Goal: Task Accomplishment & Management: Manage account settings

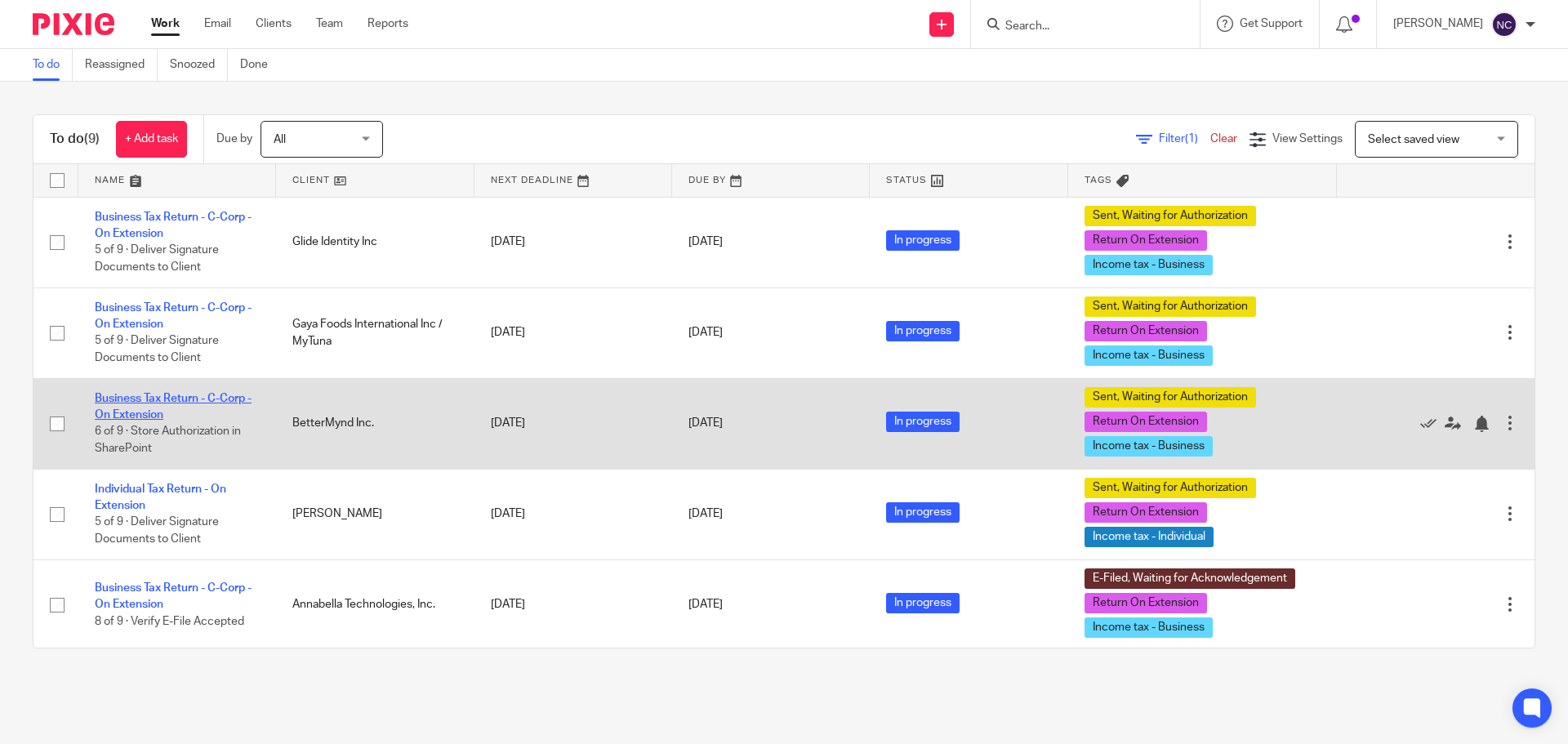
click at [144, 412] on link "Business Tax Return - C-Corp - On Extension" at bounding box center [173, 407] width 157 height 28
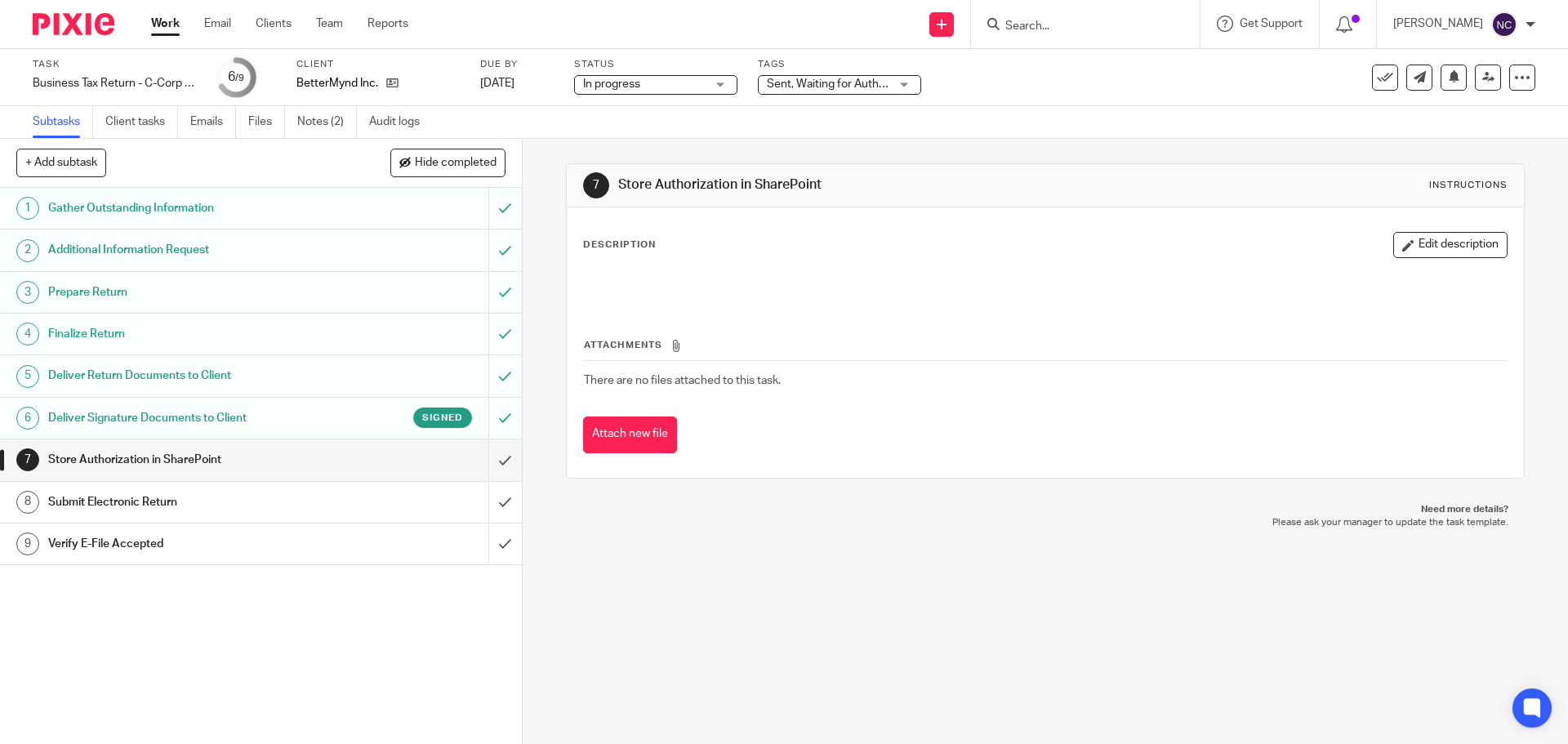
click at [336, 416] on div "Signed" at bounding box center [401, 418] width 142 height 21
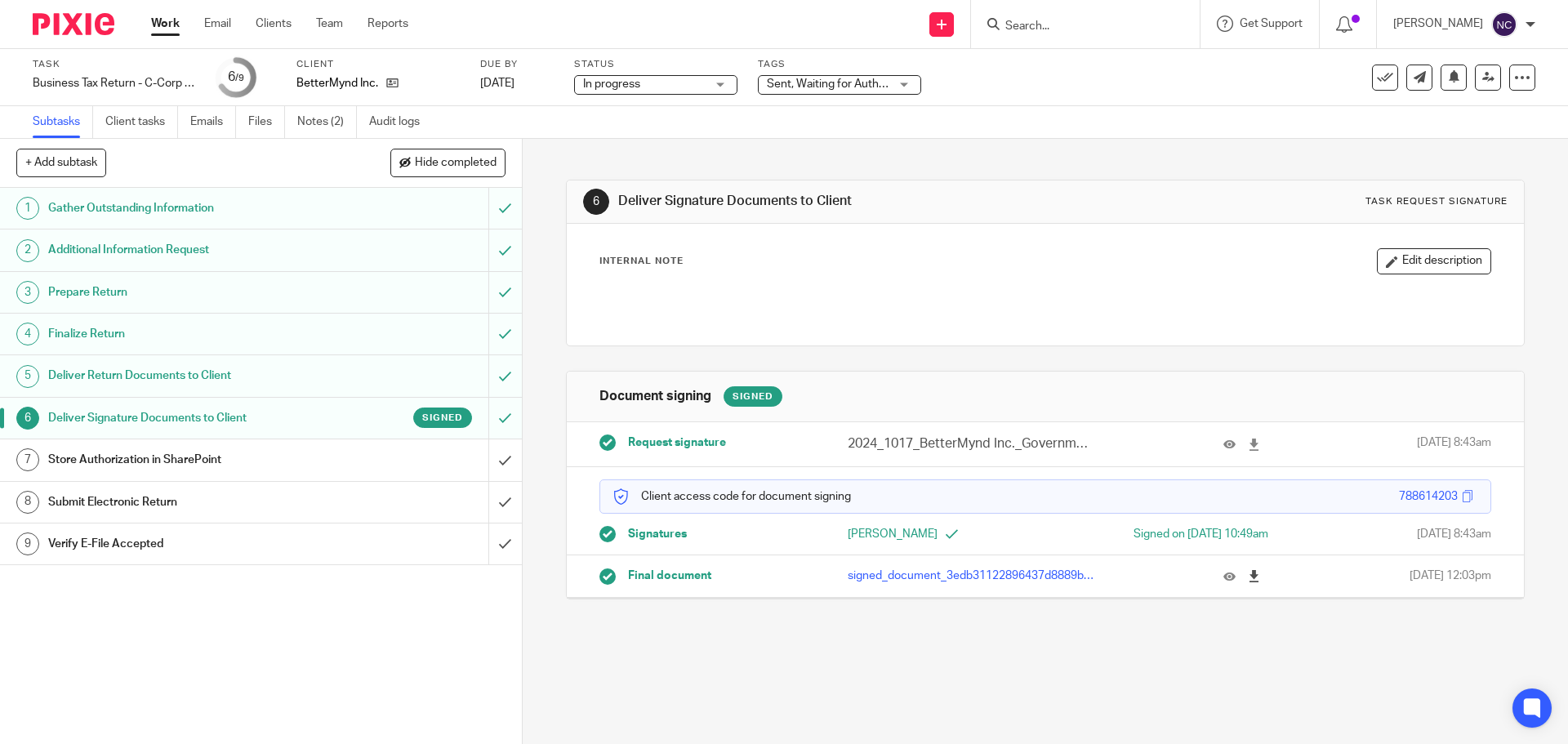
click at [1247, 574] on icon at bounding box center [1253, 576] width 12 height 12
click at [481, 458] on input "submit" at bounding box center [261, 460] width 521 height 41
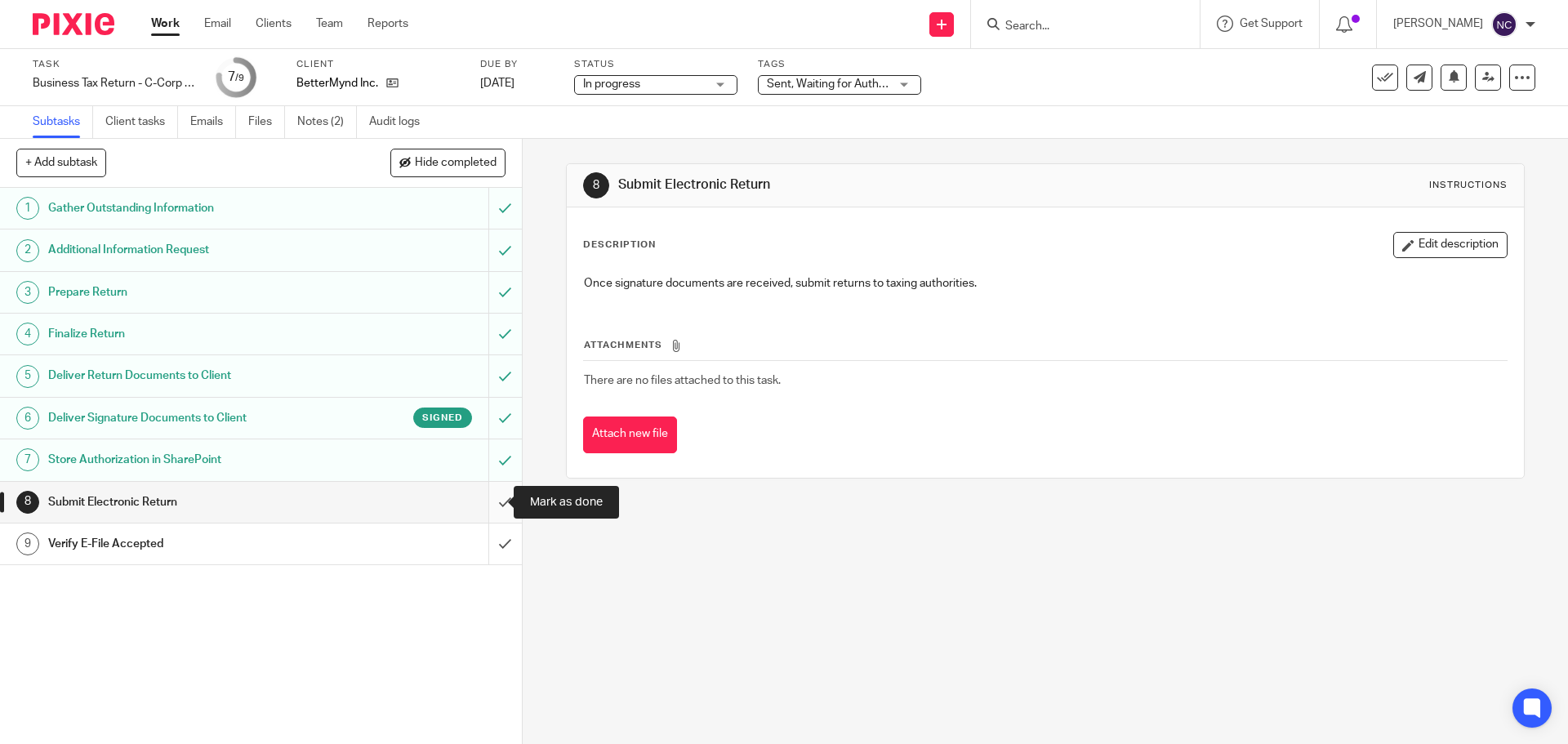
click at [486, 503] on input "submit" at bounding box center [261, 503] width 521 height 41
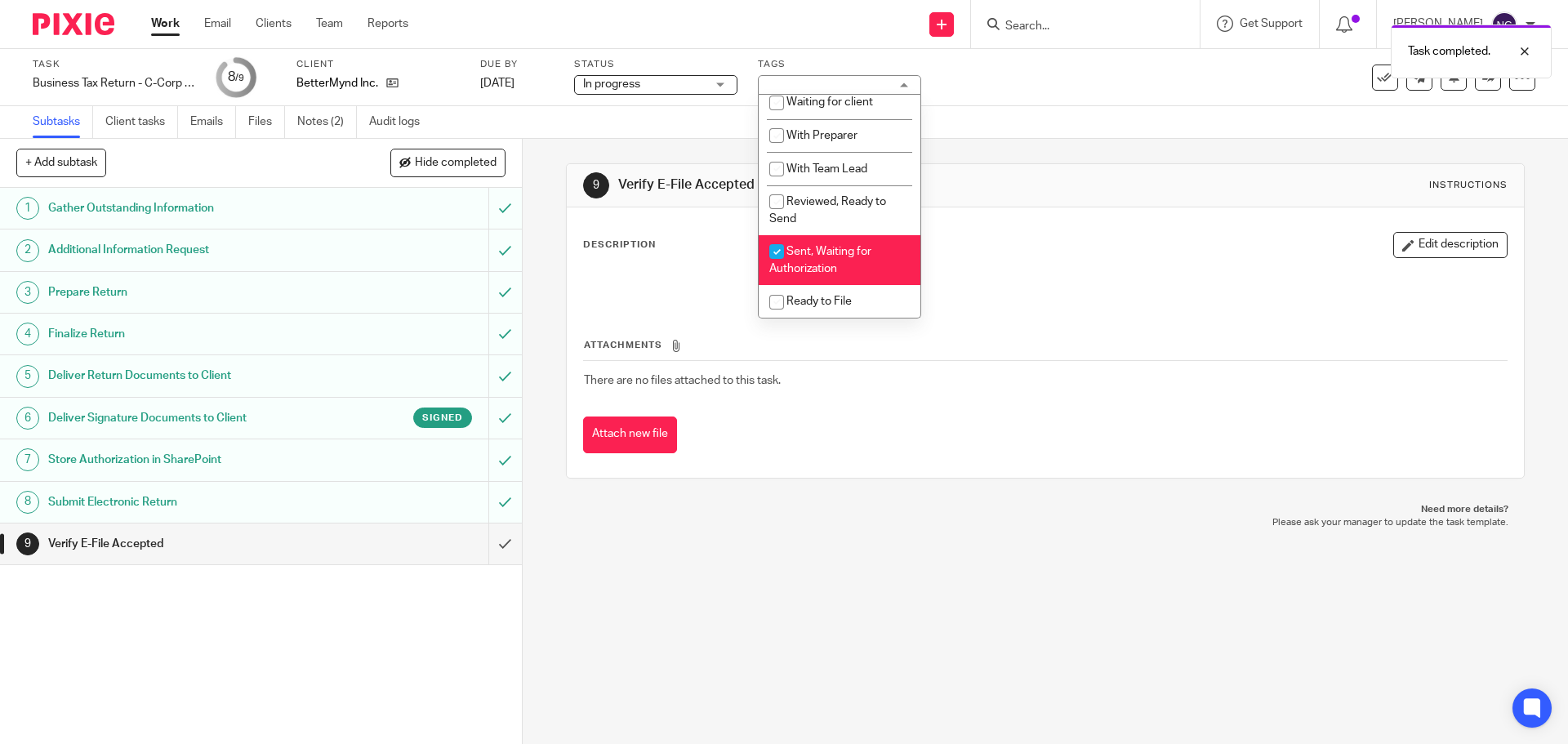
scroll to position [82, 0]
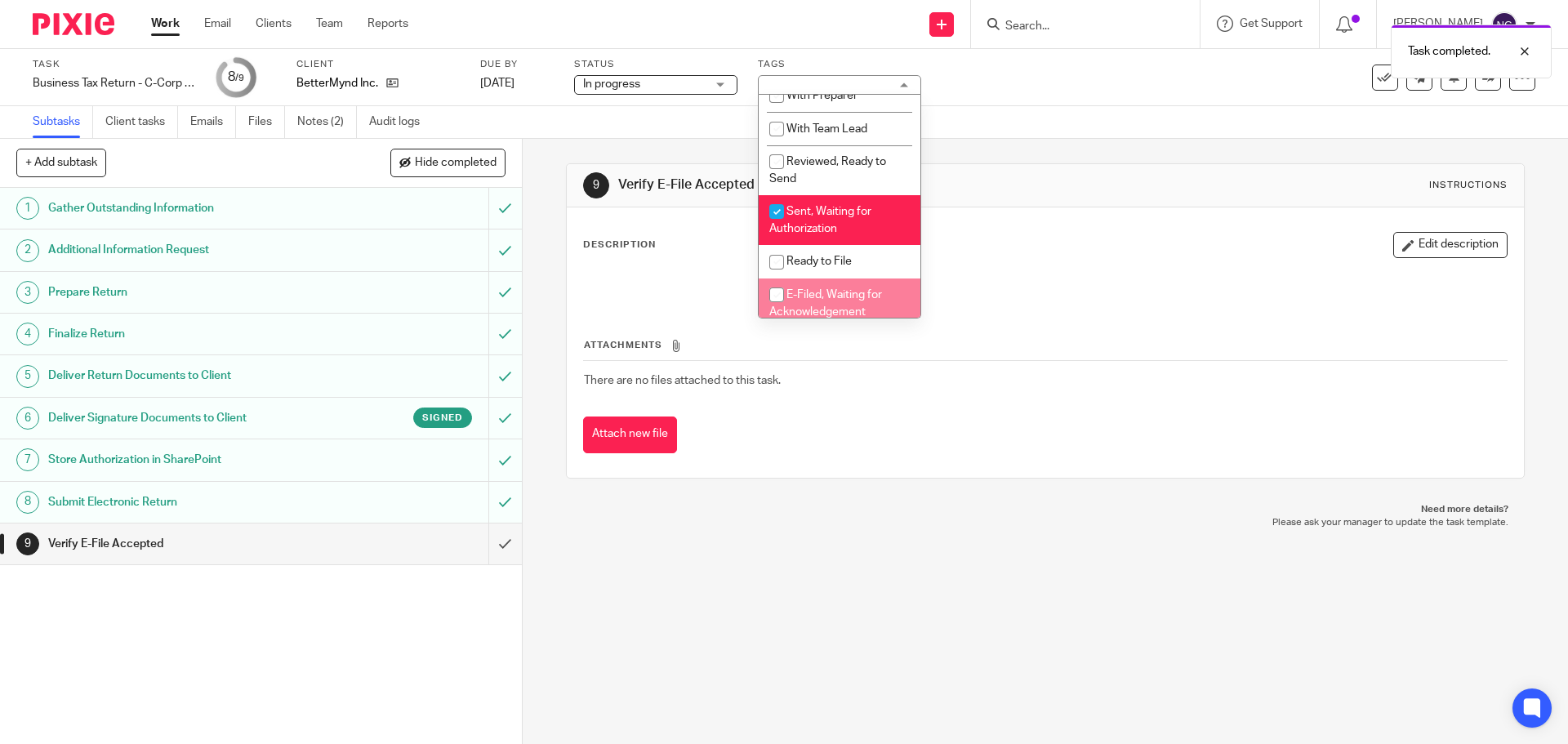
click at [792, 301] on input "checkbox" at bounding box center [776, 295] width 31 height 31
checkbox input "true"
click at [814, 222] on li "Sent, Waiting for Authorization" at bounding box center [839, 220] width 161 height 50
checkbox input "false"
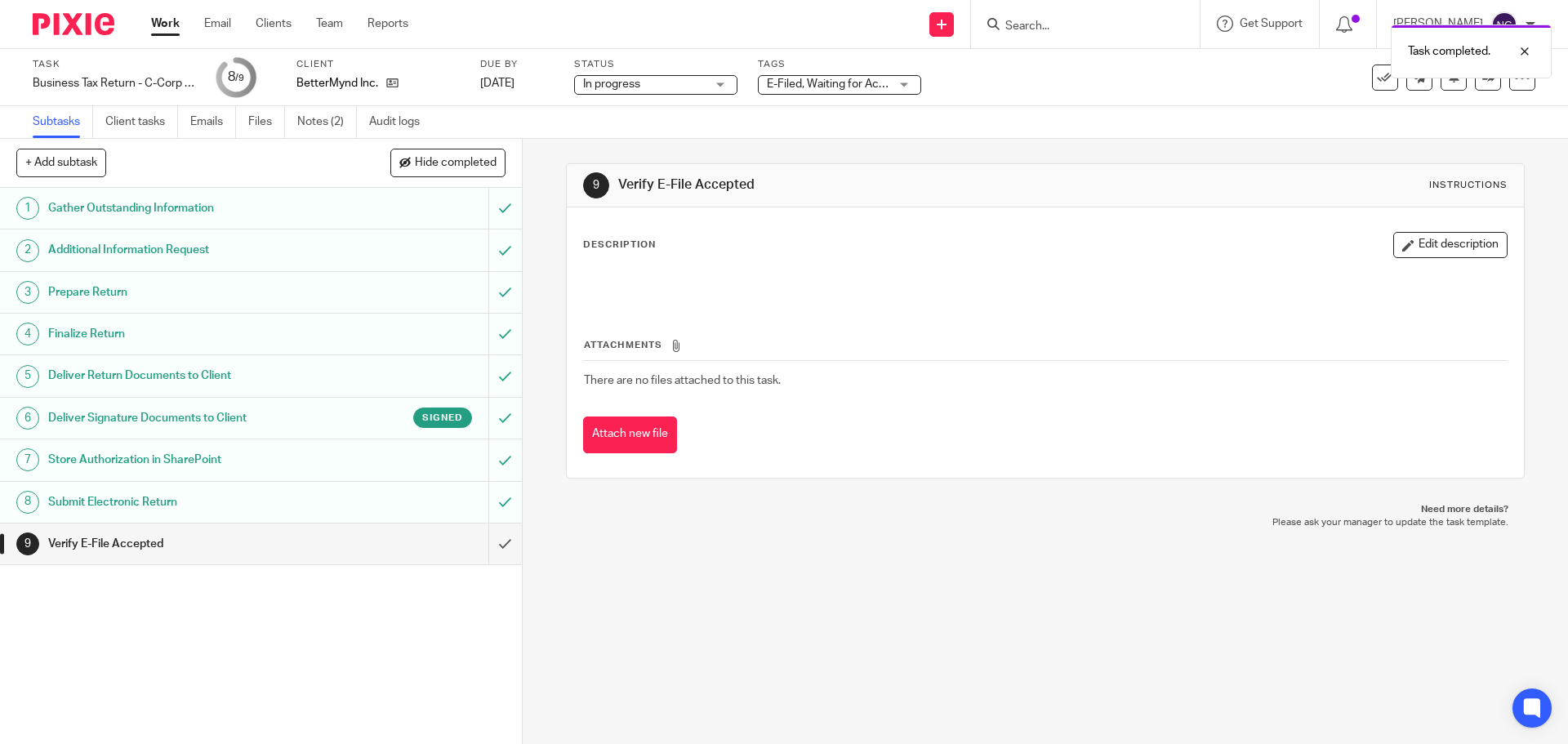
click at [890, 568] on div "9 Verify E-File Accepted Instructions Description Edit description Attachments …" at bounding box center [1045, 441] width 1045 height 605
click at [69, 23] on img at bounding box center [73, 24] width 82 height 23
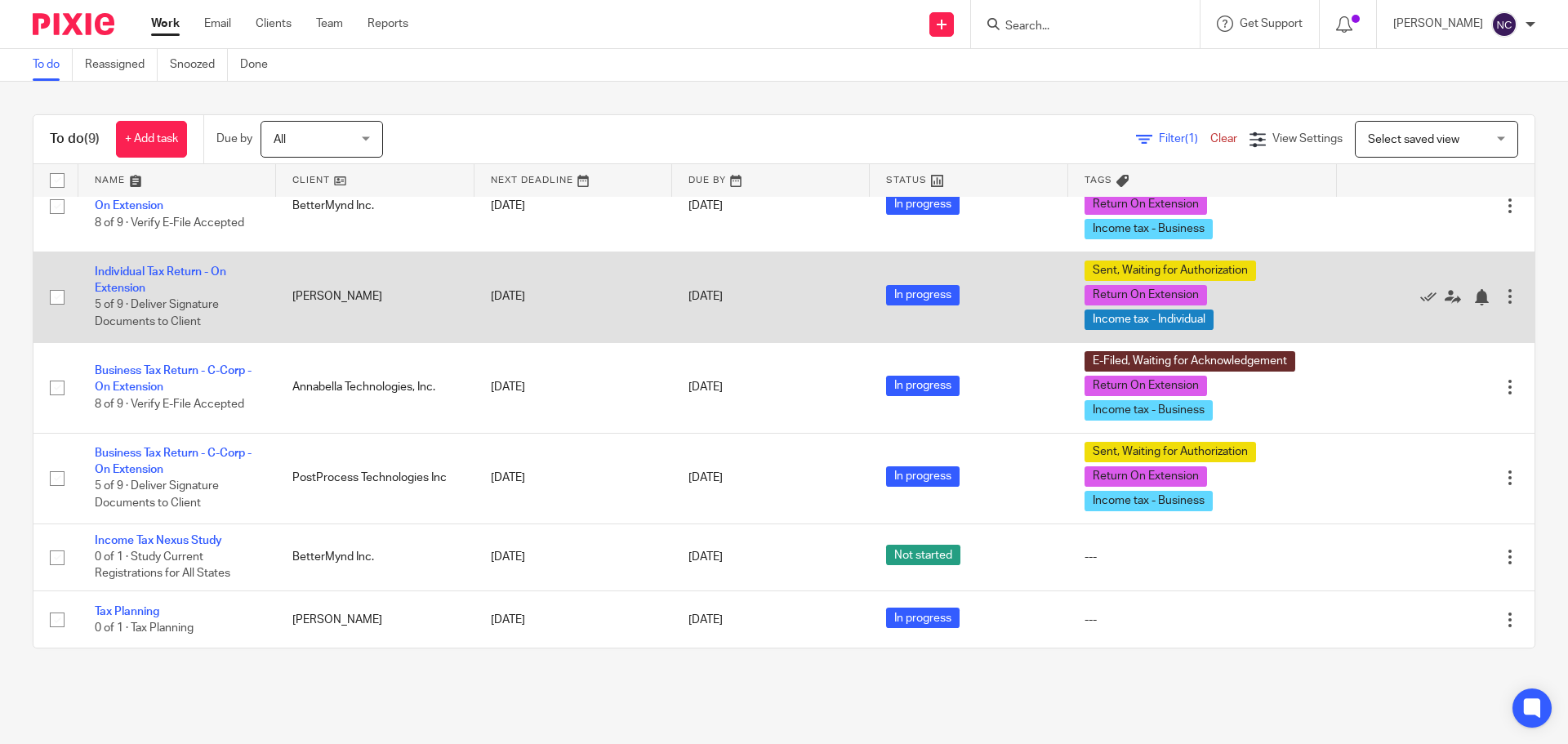
scroll to position [245, 0]
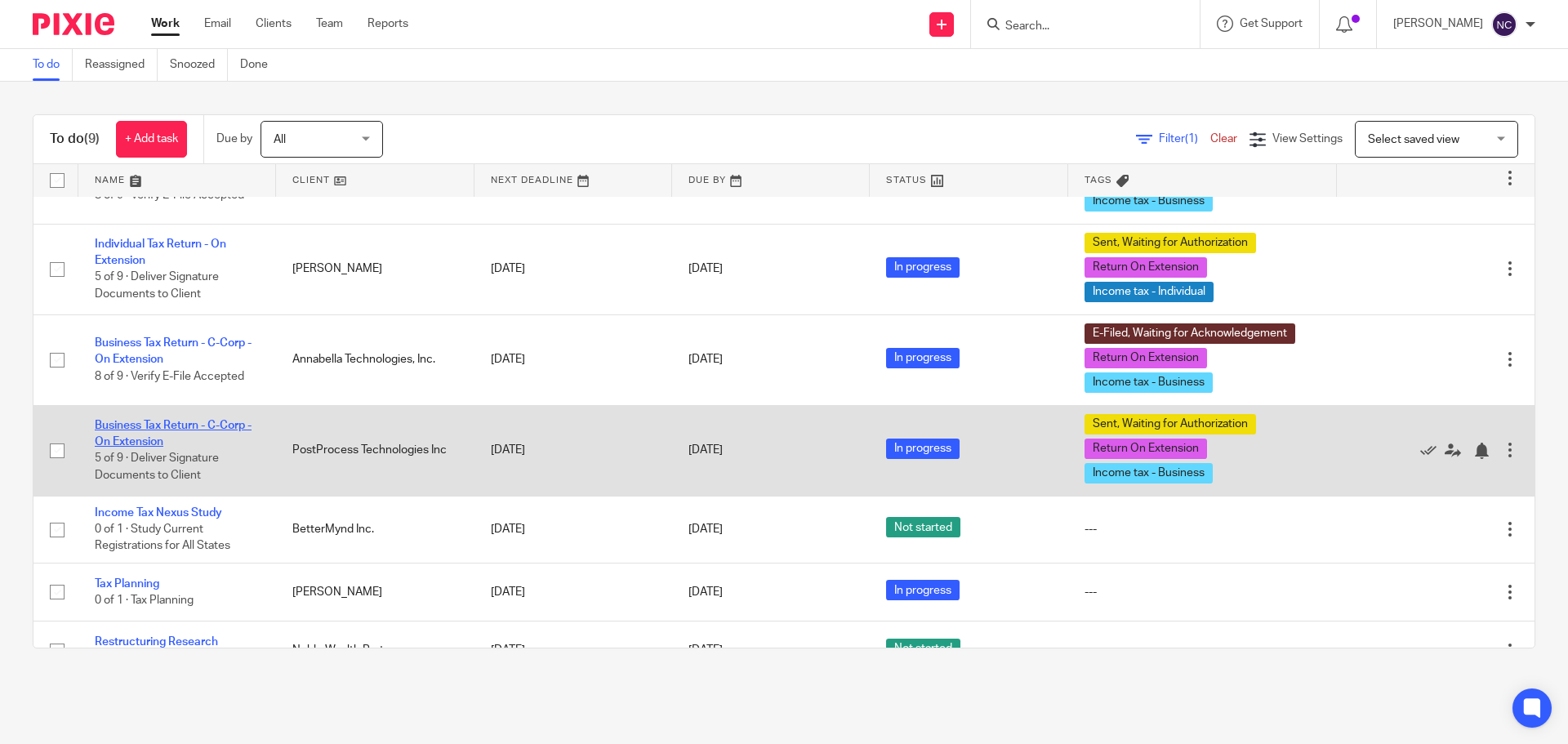
click at [153, 431] on link "Business Tax Return - C-Corp - On Extension" at bounding box center [173, 434] width 157 height 28
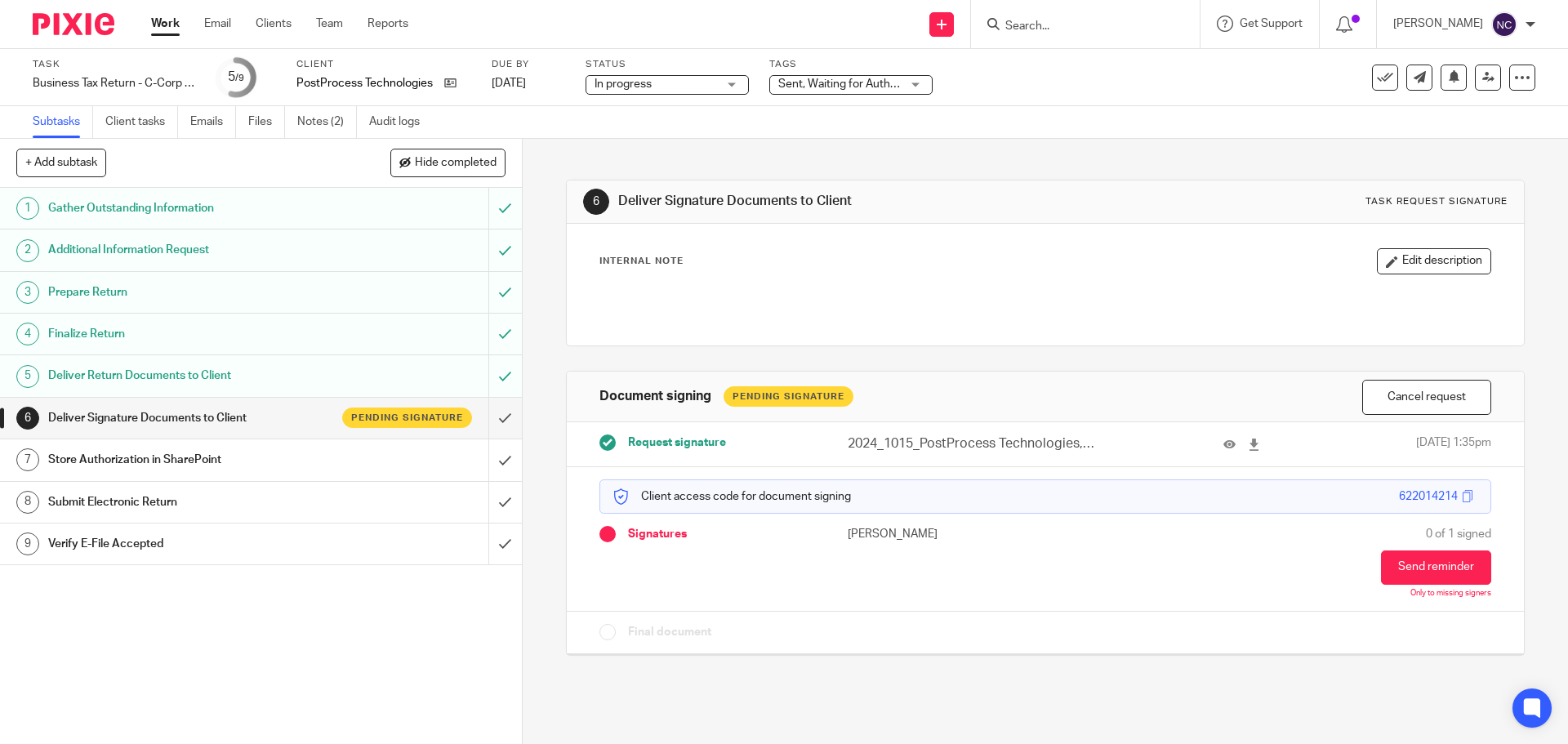
click at [329, 392] on link "5 Deliver Return Documents to Client" at bounding box center [244, 376] width 489 height 41
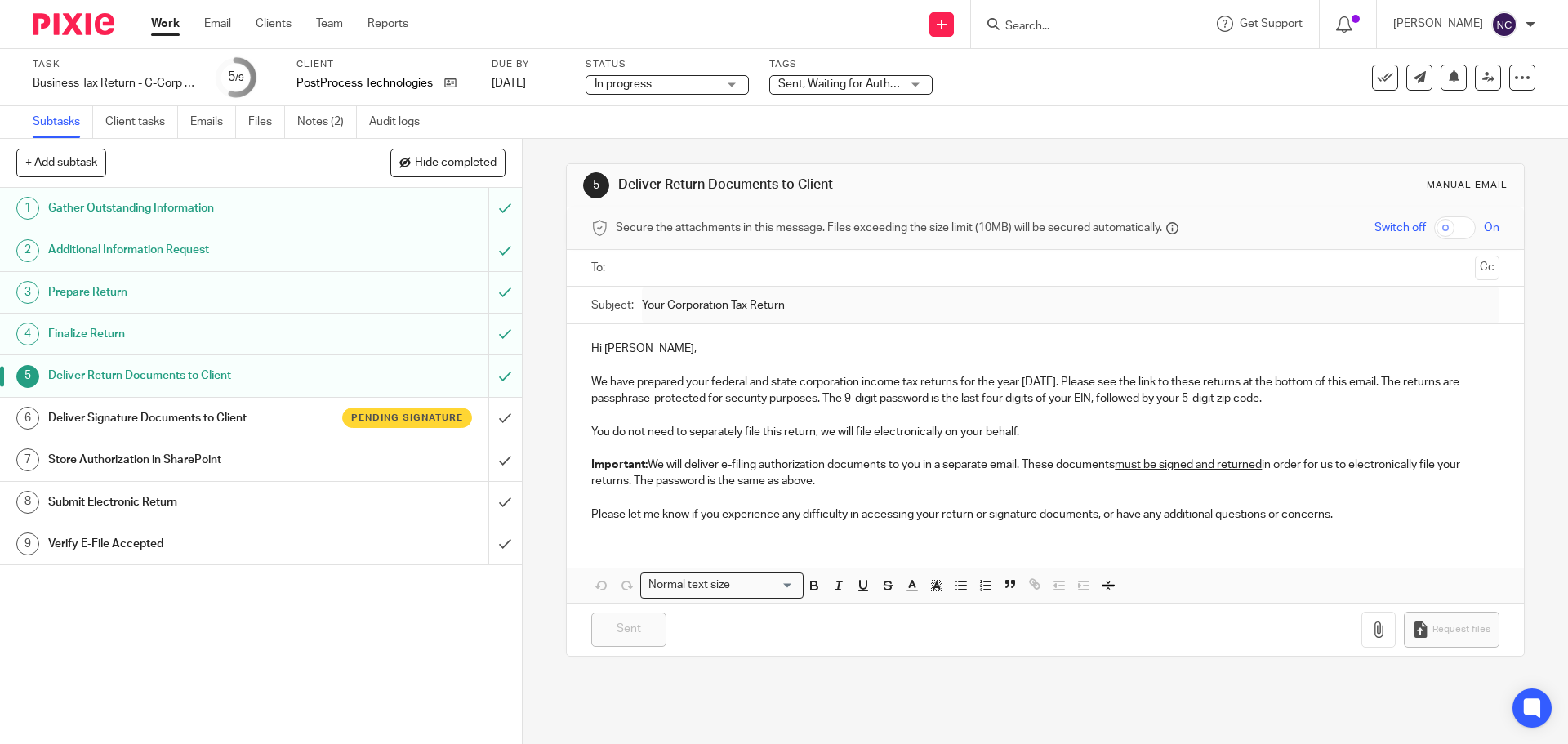
click at [183, 413] on h1 "Deliver Signature Documents to Client" at bounding box center [188, 418] width 282 height 24
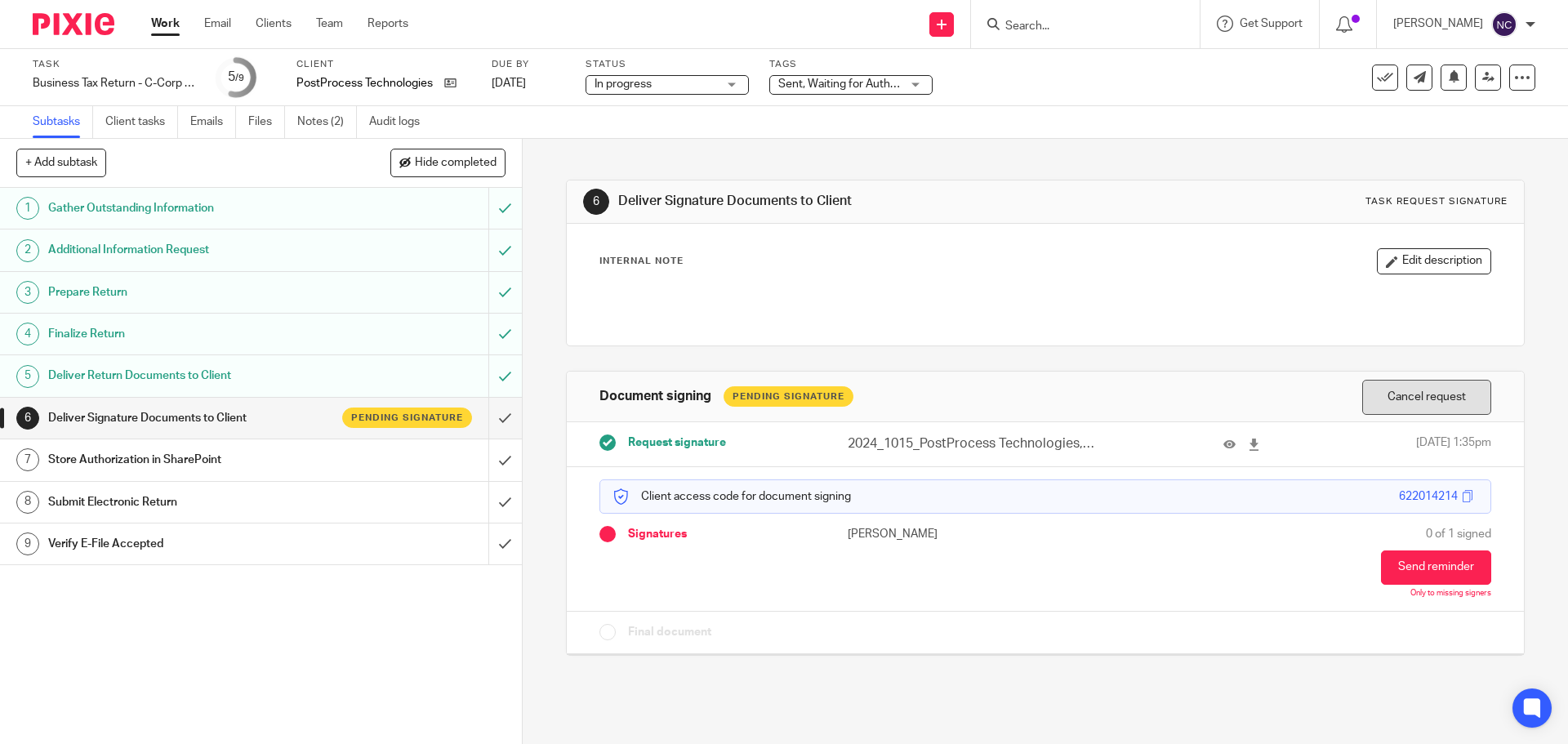
click at [1362, 401] on button "Cancel request" at bounding box center [1426, 397] width 129 height 35
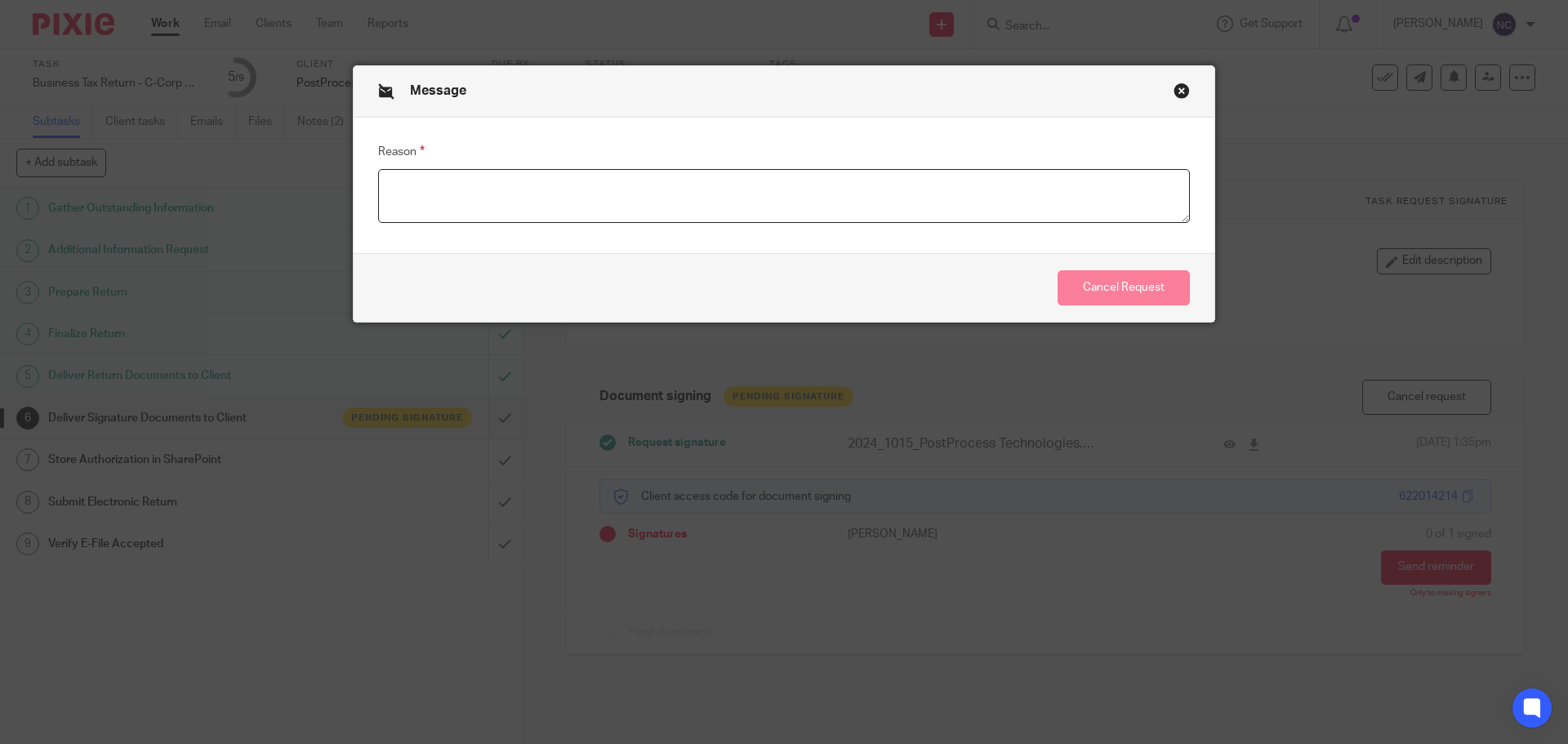
click at [906, 198] on textarea "Reason" at bounding box center [783, 195] width 811 height 53
type textarea "Tax return changed"
click at [1130, 294] on button "Cancel Request" at bounding box center [1123, 287] width 132 height 35
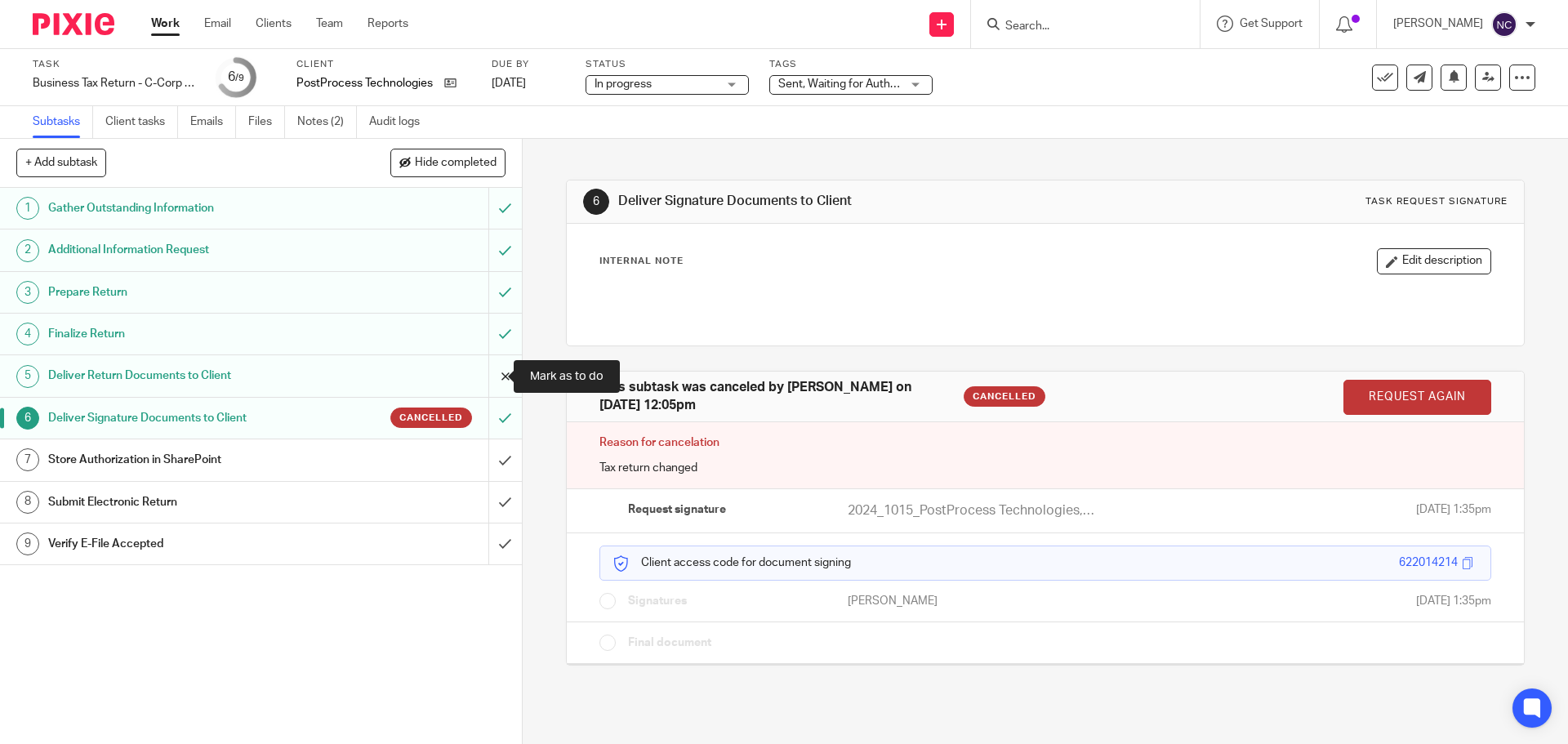
click at [483, 382] on input "submit" at bounding box center [261, 376] width 521 height 41
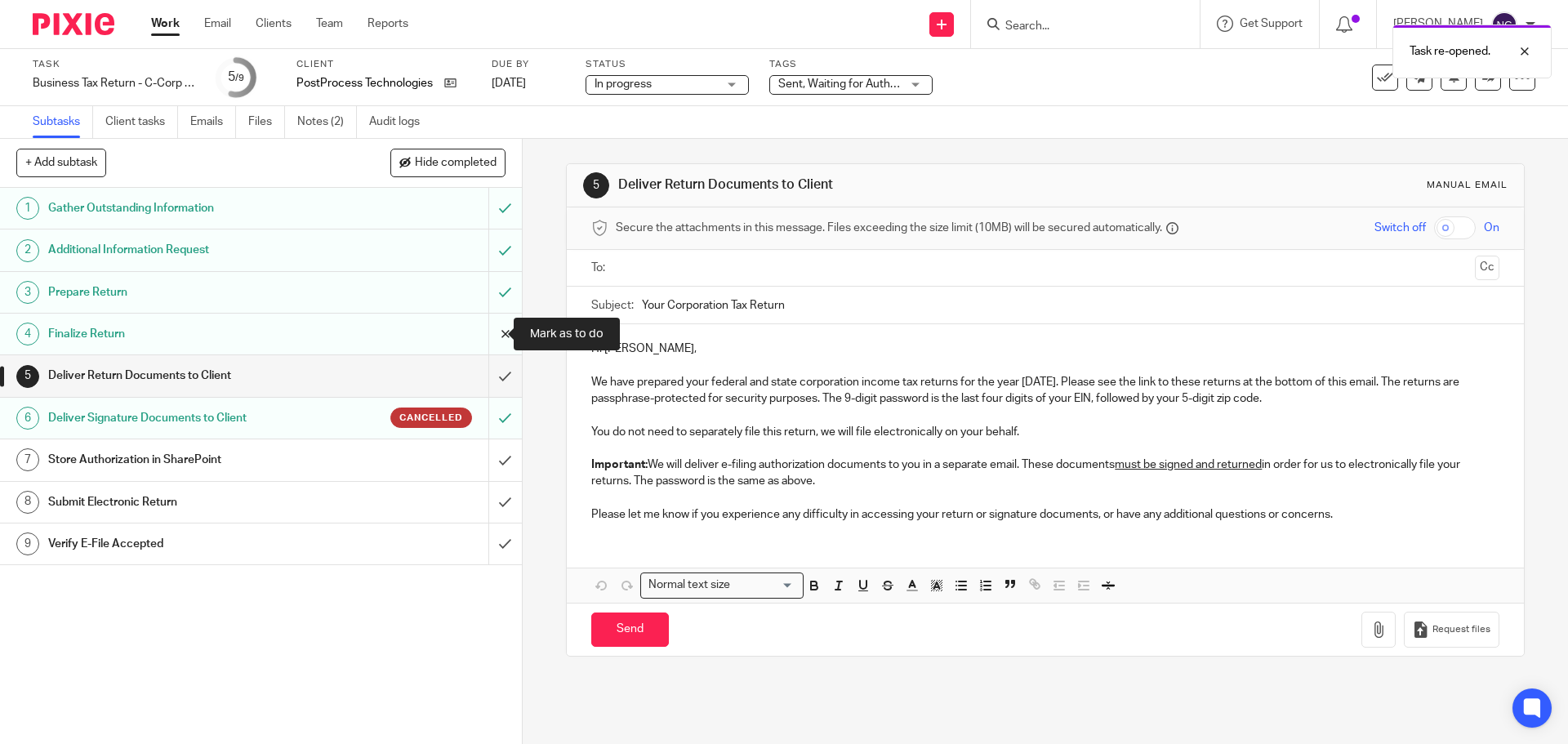
click at [488, 328] on input "submit" at bounding box center [261, 334] width 521 height 41
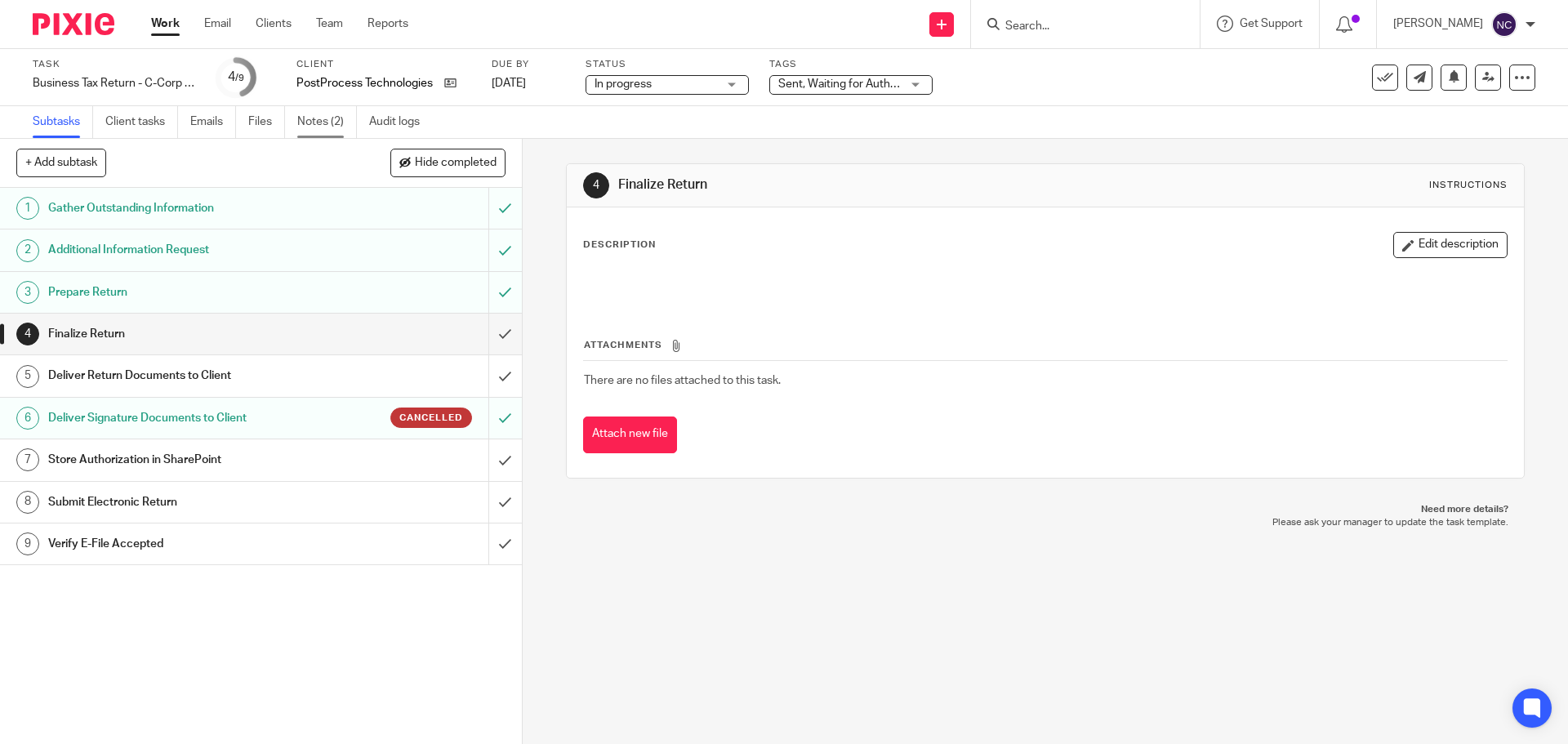
click at [312, 124] on link "Notes (2)" at bounding box center [327, 122] width 60 height 32
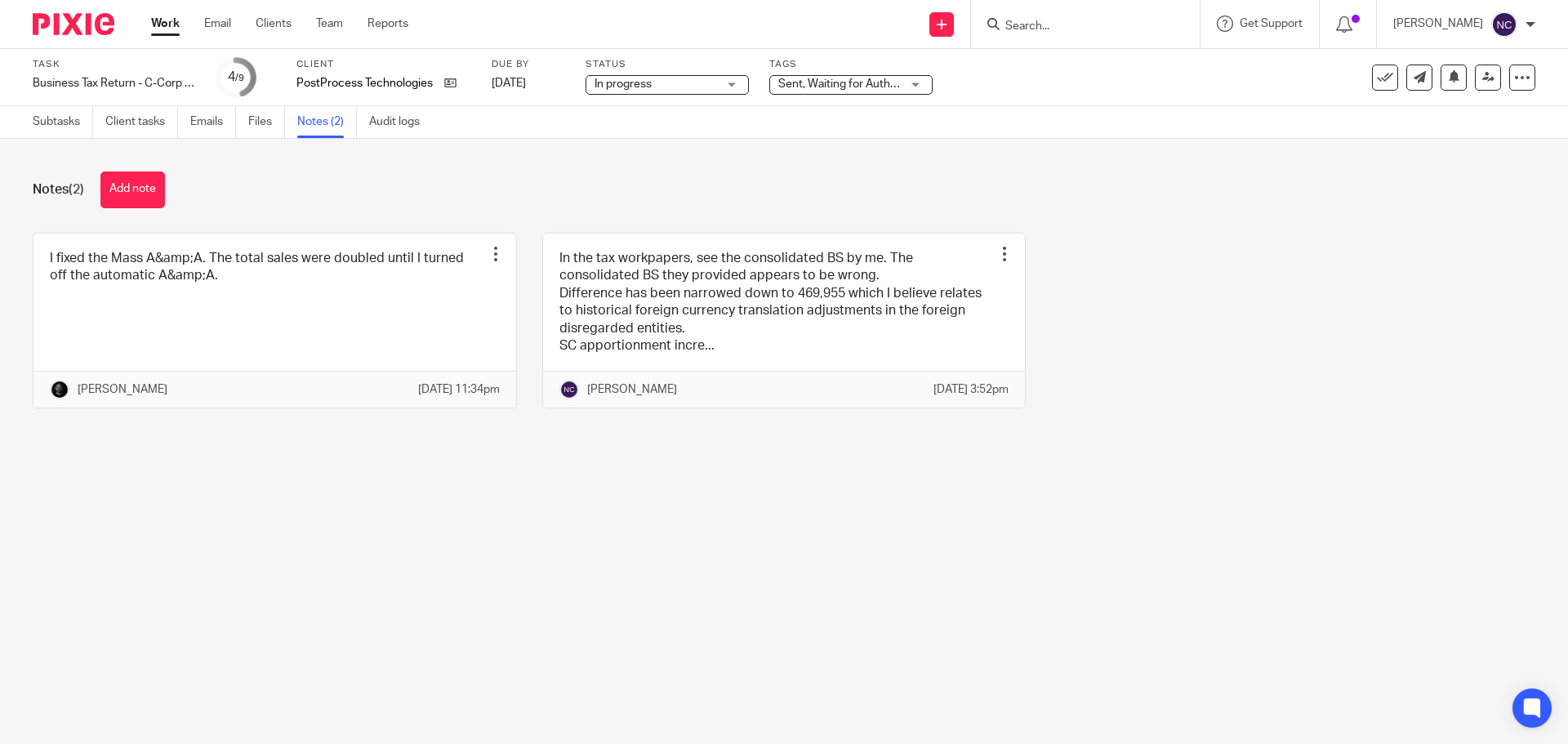
click at [830, 83] on span "Sent, Waiting for Authorization + 2" at bounding box center [865, 84] width 173 height 11
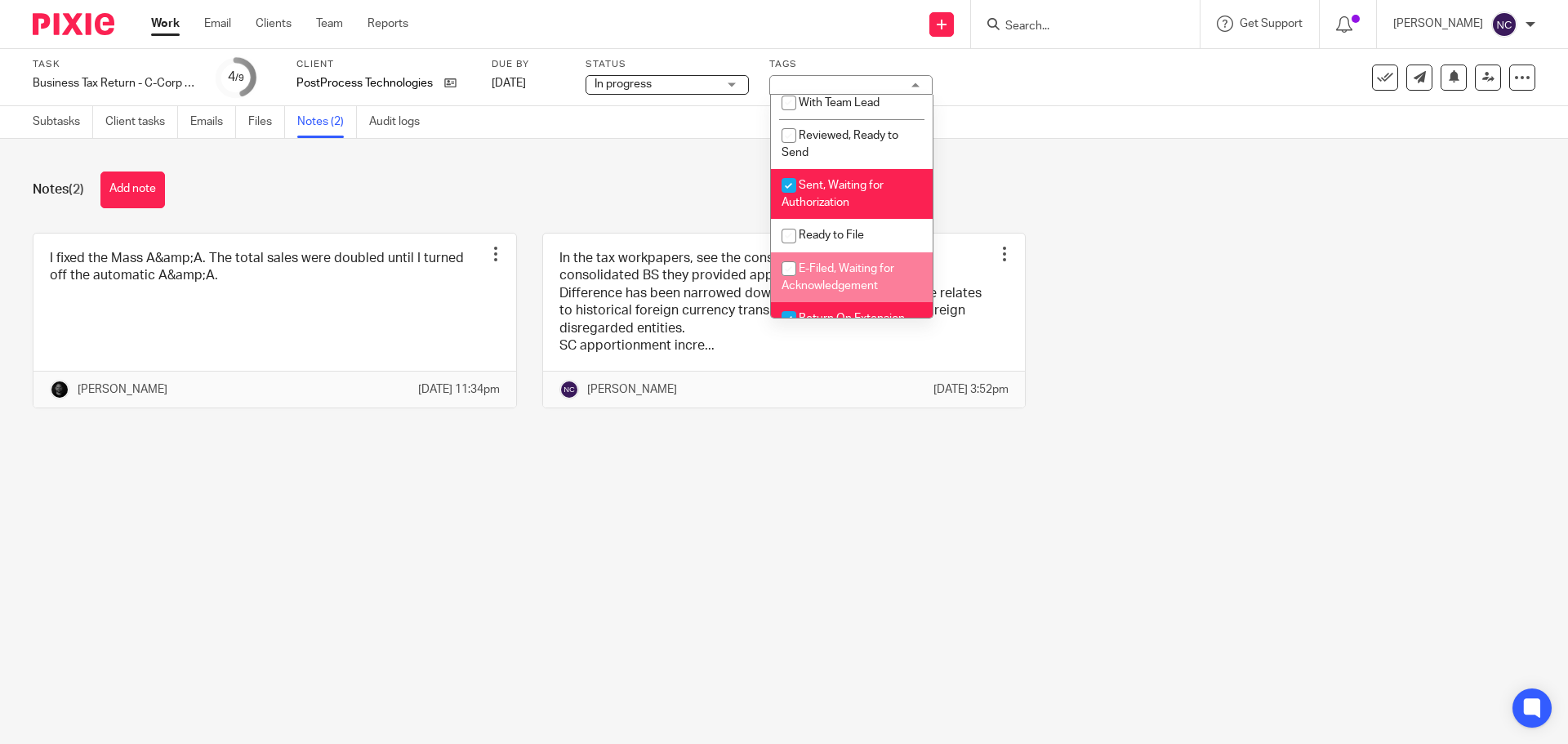
scroll to position [82, 0]
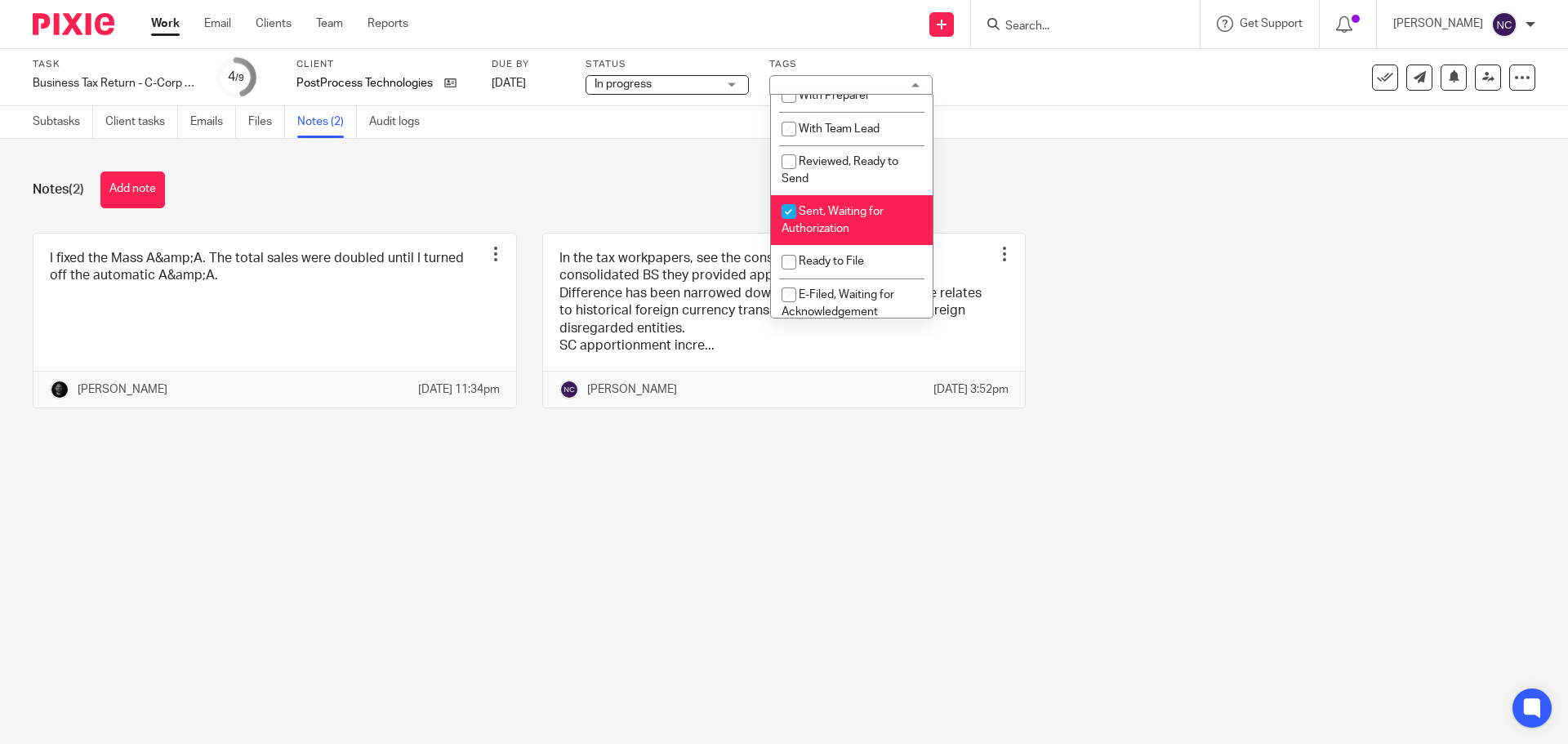
click at [789, 211] on input "checkbox" at bounding box center [788, 211] width 31 height 31
checkbox input "false"
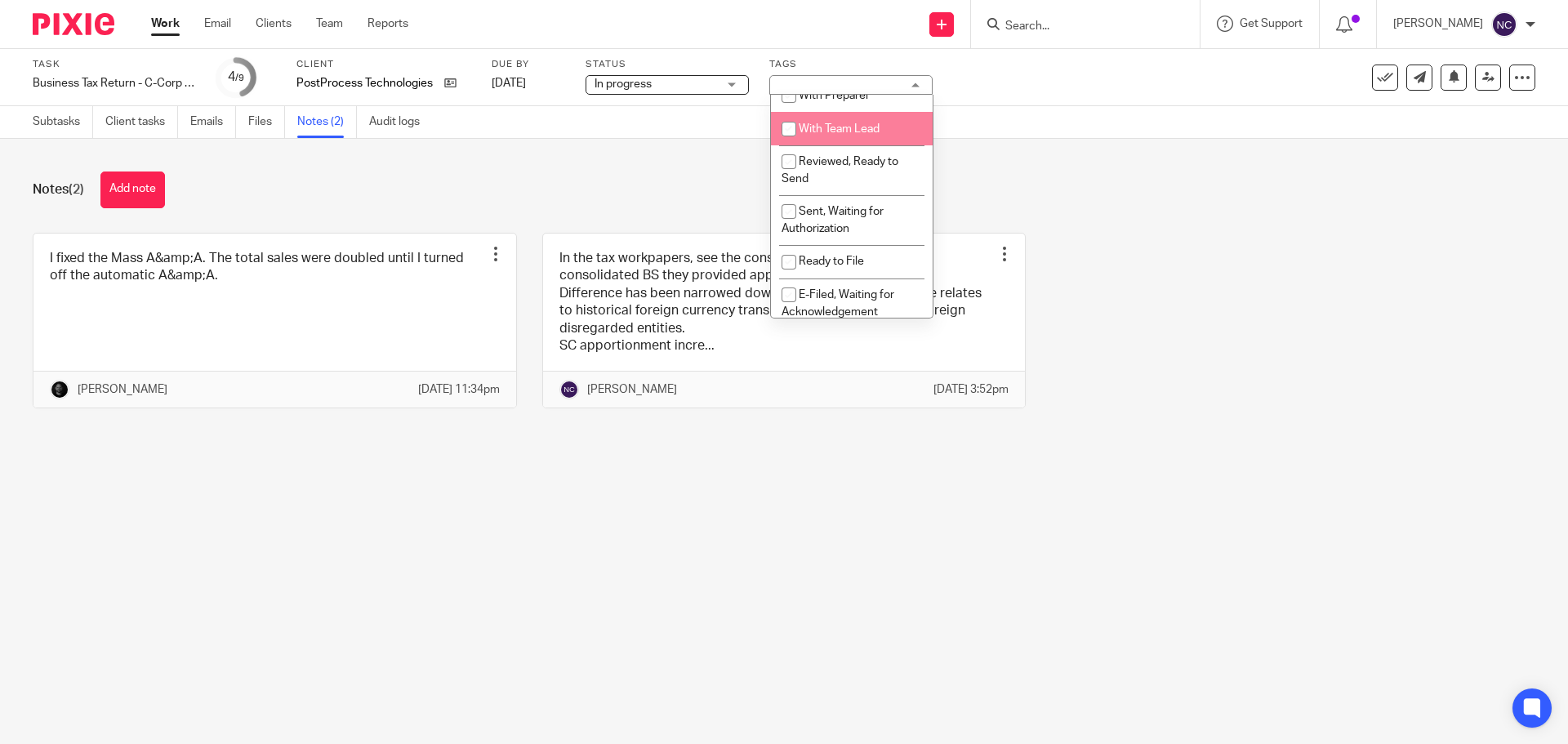
scroll to position [0, 0]
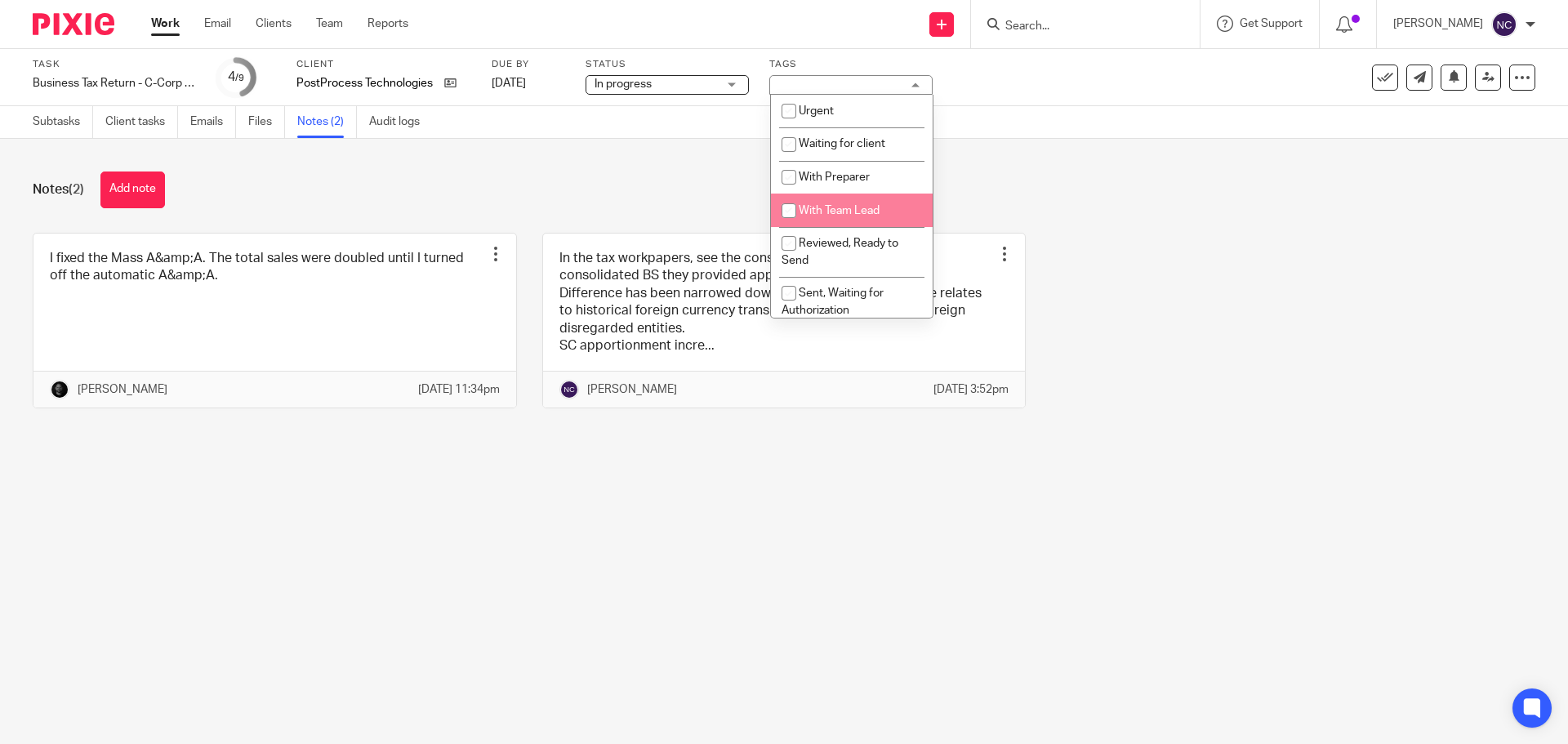
click at [791, 211] on input "checkbox" at bounding box center [788, 210] width 31 height 31
checkbox input "true"
click at [1167, 229] on div "Notes (2) Add note I fixed the Mass A&amp;A. The total sales were doubled until…" at bounding box center [784, 302] width 1568 height 326
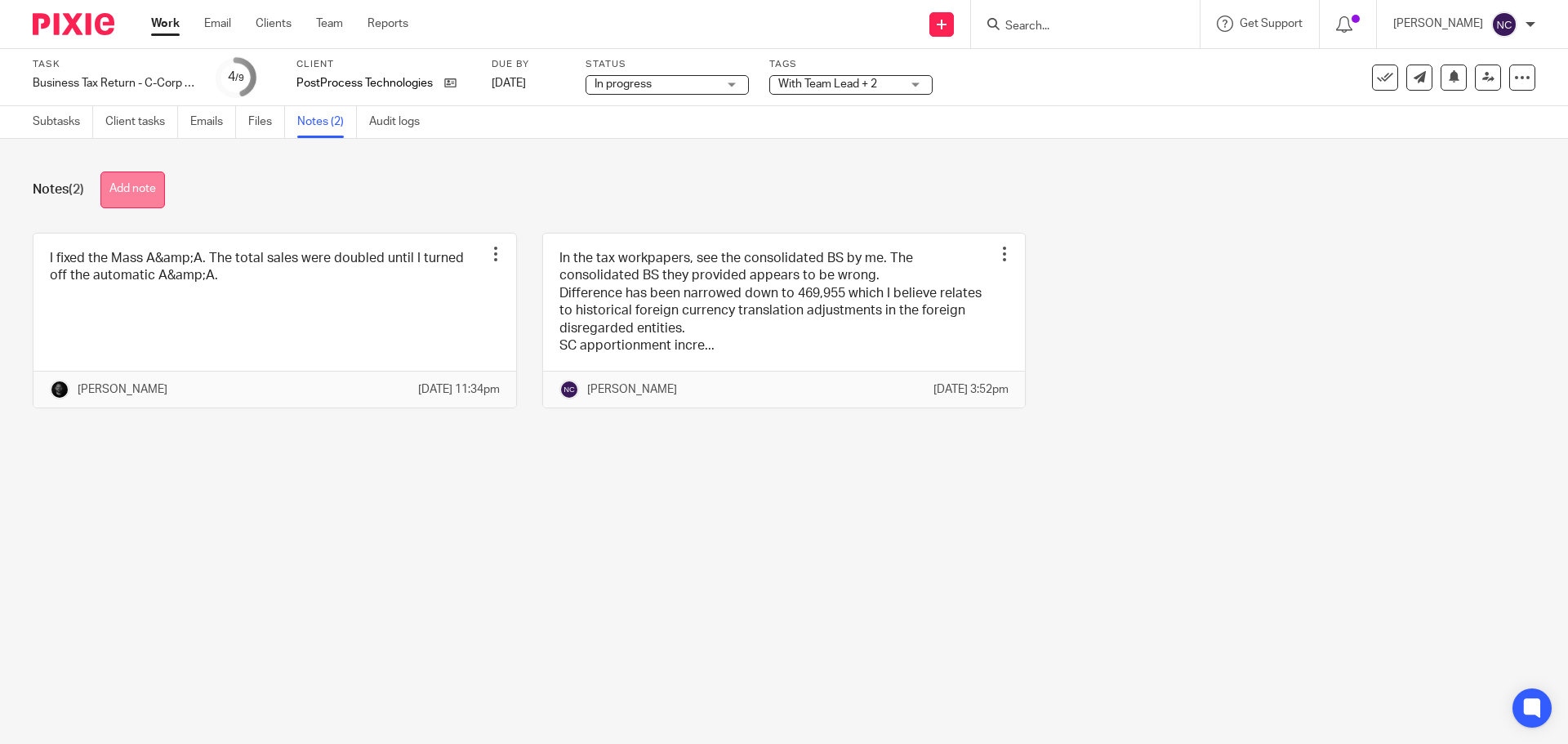
click at [138, 196] on button "Add note" at bounding box center [132, 190] width 65 height 37
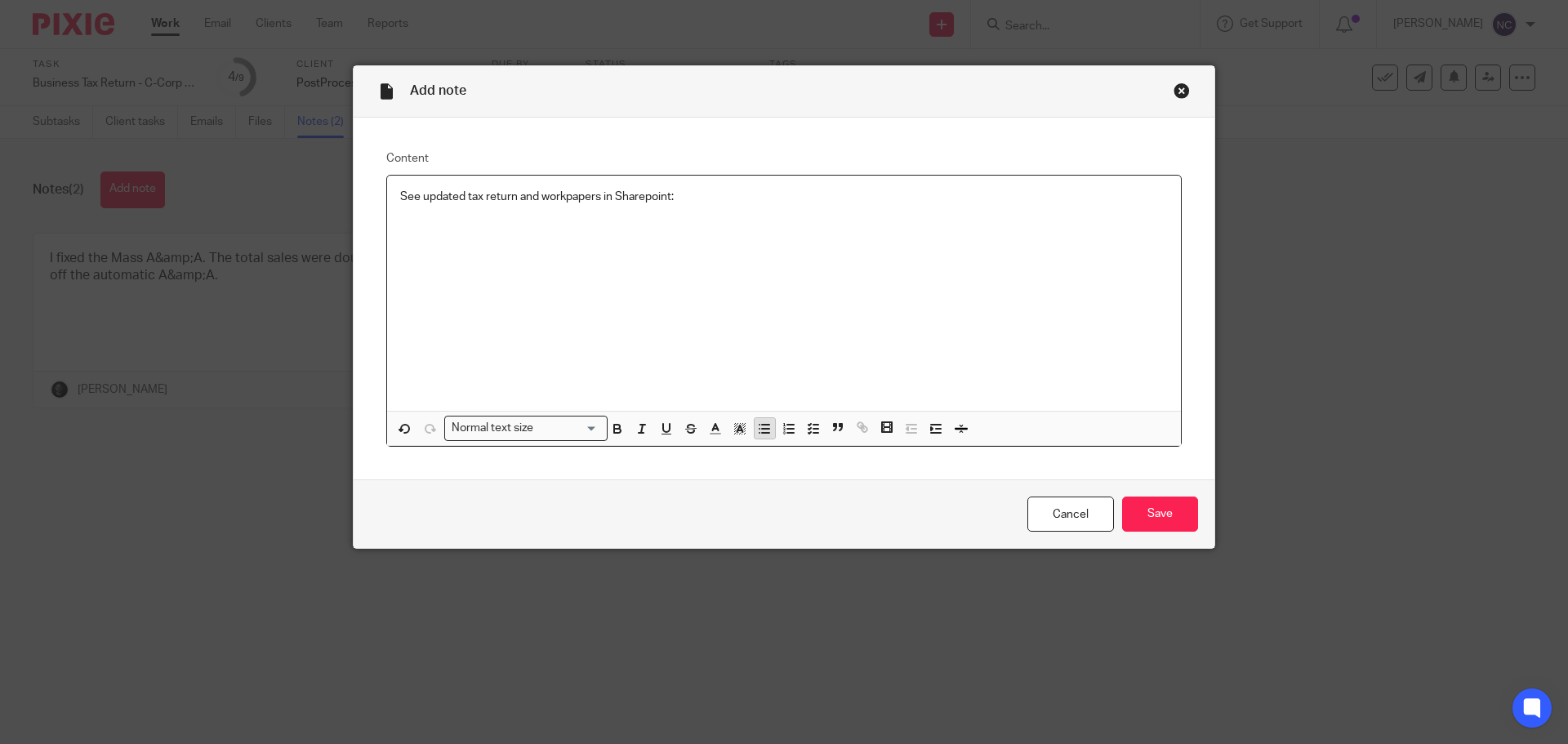
click at [761, 430] on icon "button" at bounding box center [764, 429] width 15 height 15
click at [1171, 509] on input "Save" at bounding box center [1159, 513] width 76 height 35
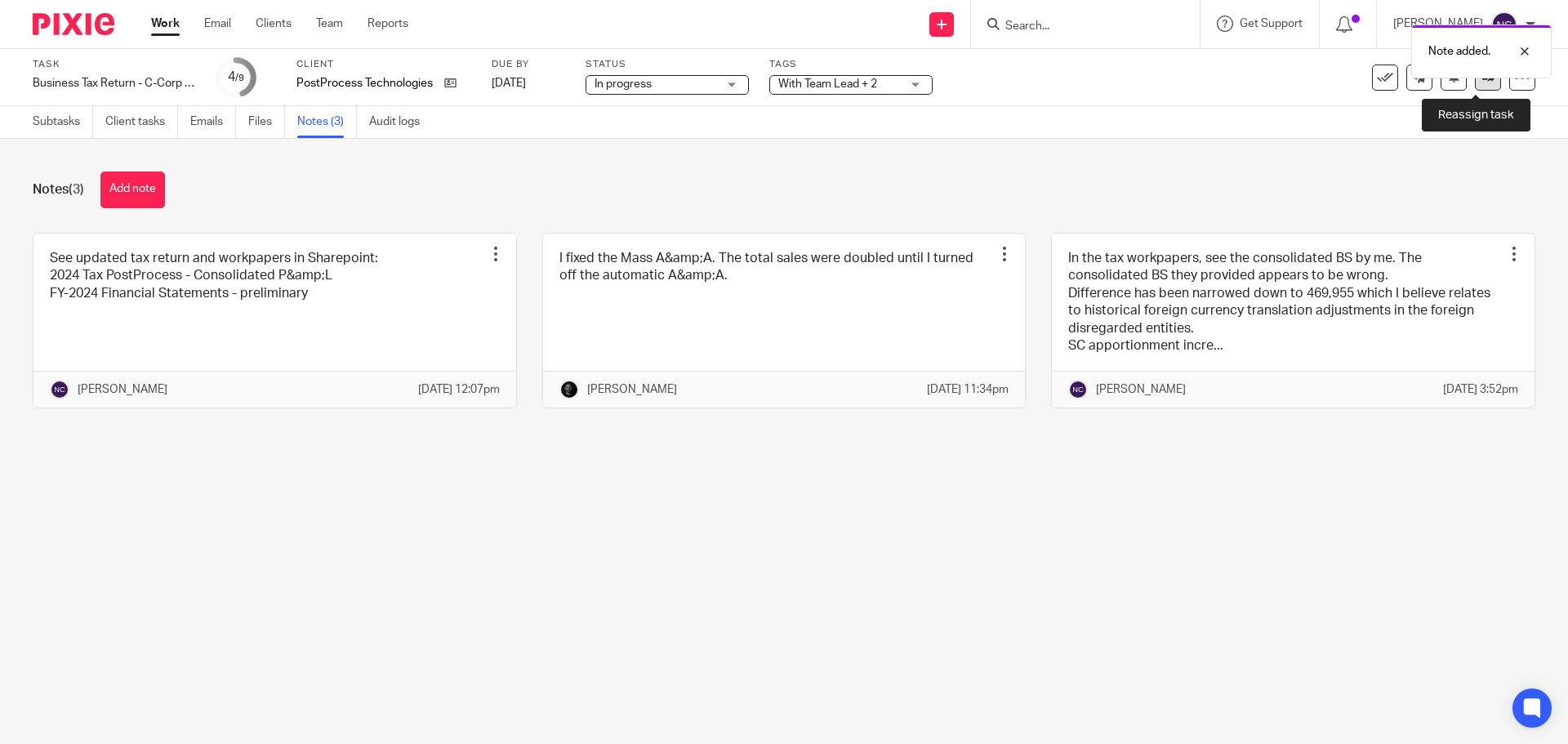
click at [1480, 89] on link at bounding box center [1487, 78] width 26 height 26
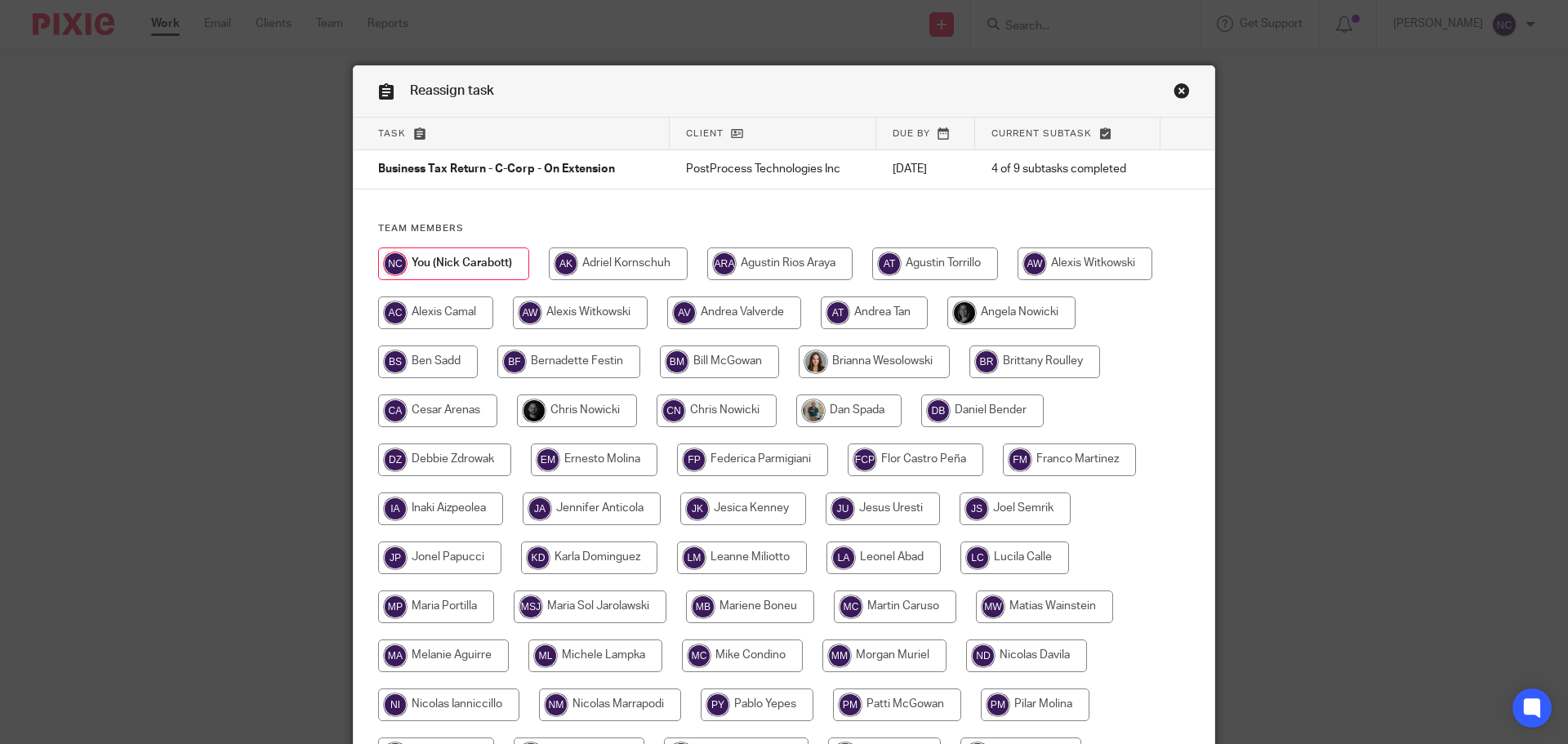
click at [557, 409] on input "radio" at bounding box center [577, 411] width 120 height 33
radio input "true"
click at [698, 408] on input "radio" at bounding box center [717, 411] width 120 height 33
radio input "true"
click at [560, 412] on input "radio" at bounding box center [577, 411] width 120 height 33
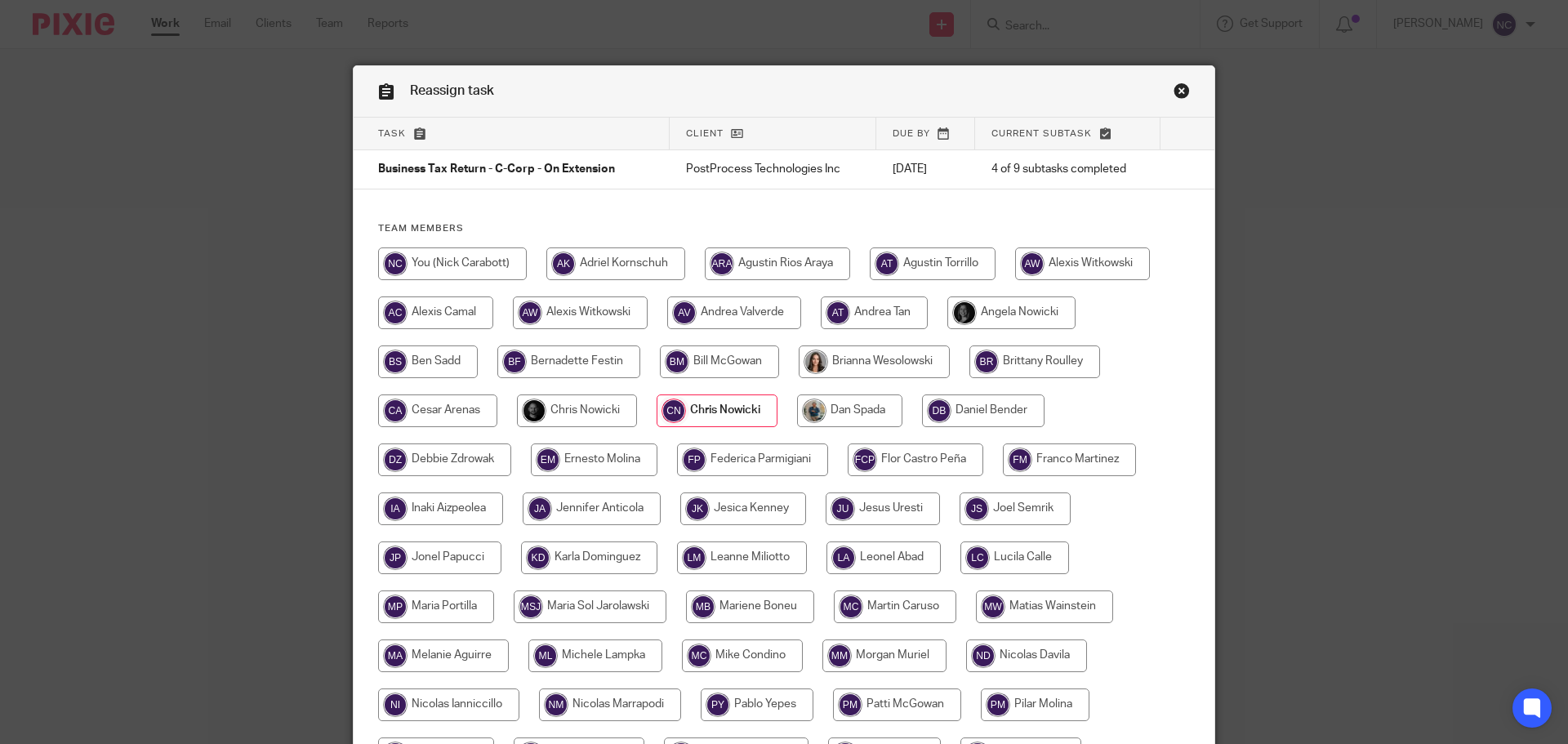
radio input "true"
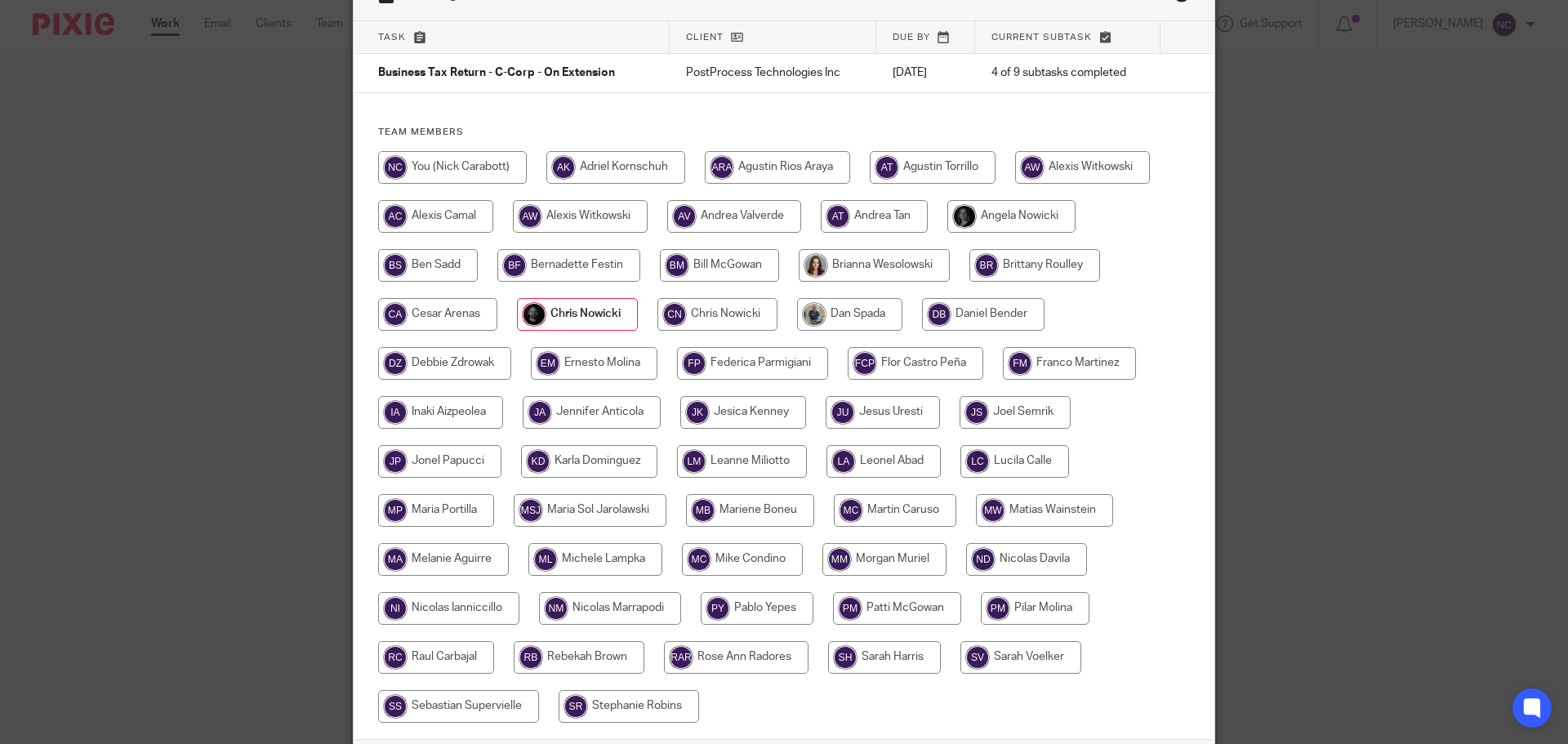
scroll to position [226, 0]
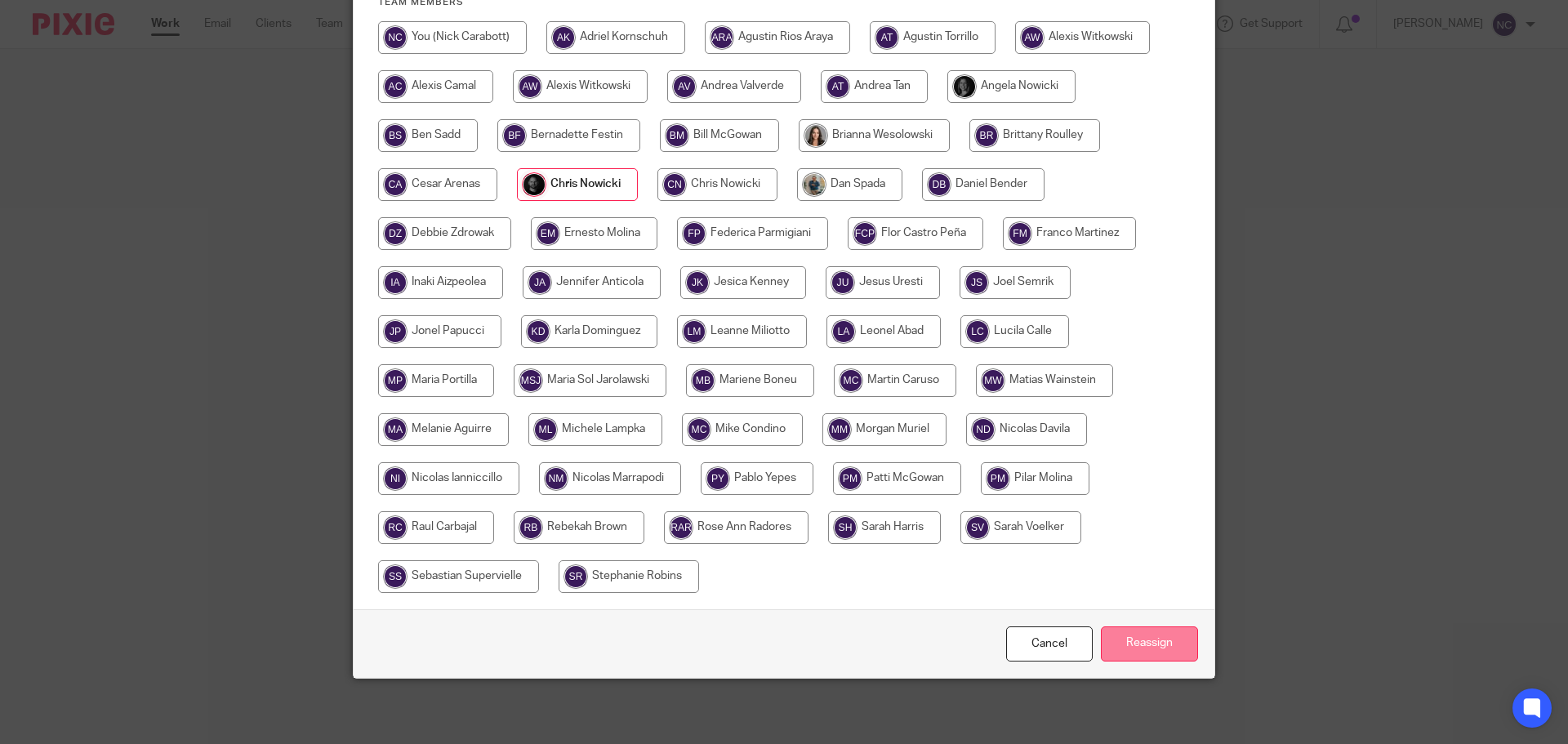
click at [1140, 645] on input "Reassign" at bounding box center [1150, 644] width 98 height 35
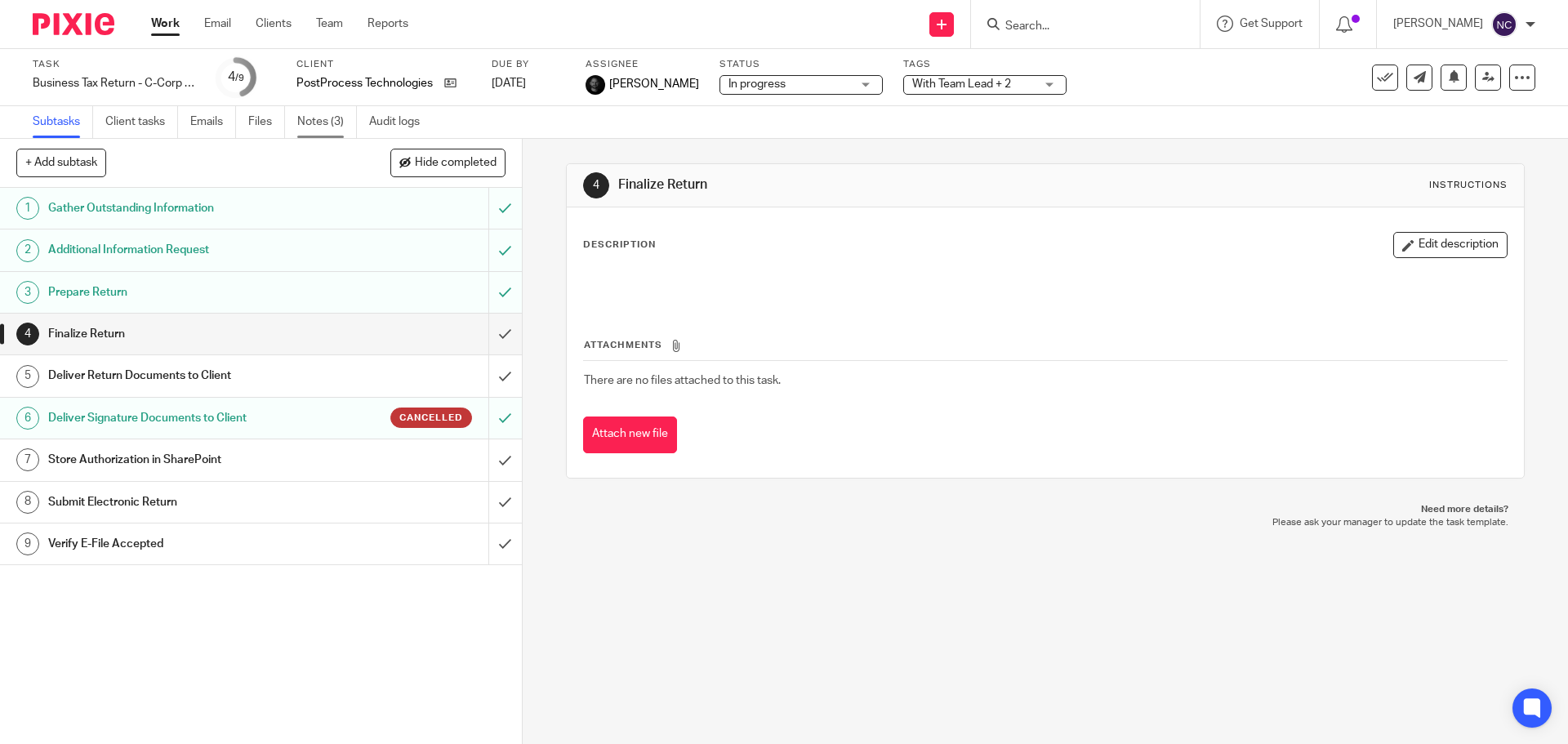
click at [317, 112] on link "Notes (3)" at bounding box center [327, 122] width 60 height 32
